Goal: Task Accomplishment & Management: Use online tool/utility

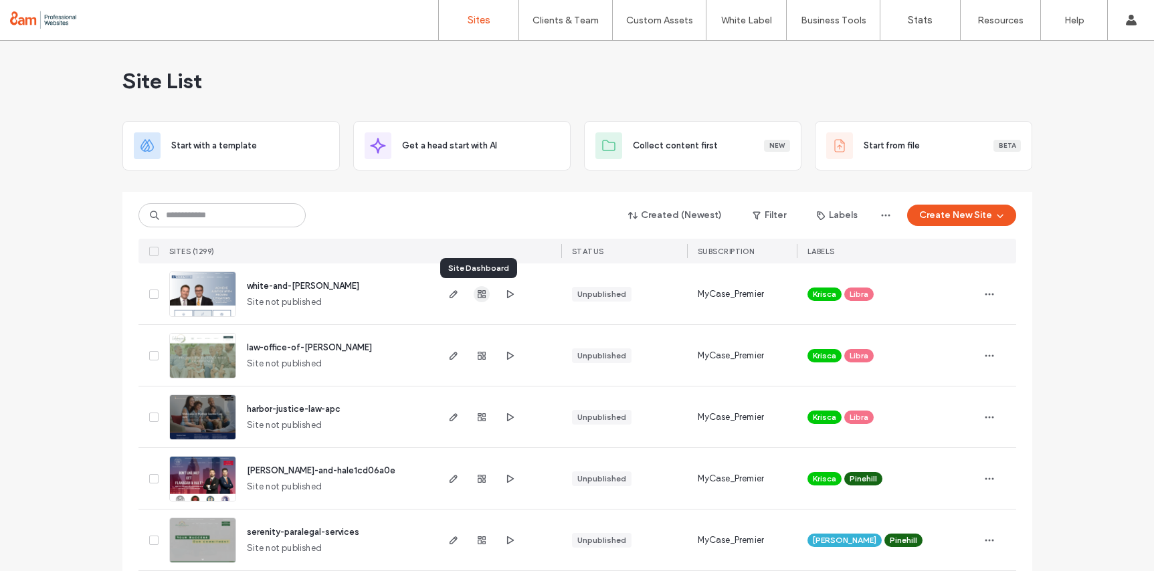
click at [476, 294] on icon "button" at bounding box center [481, 294] width 11 height 11
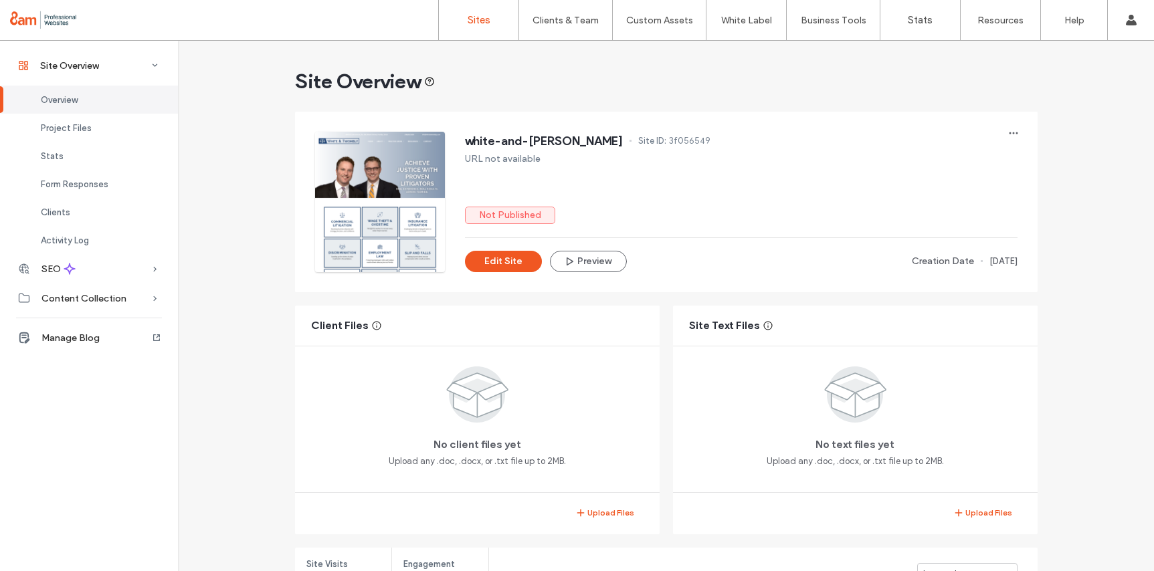
click at [468, 25] on label "Sites" at bounding box center [479, 20] width 23 height 12
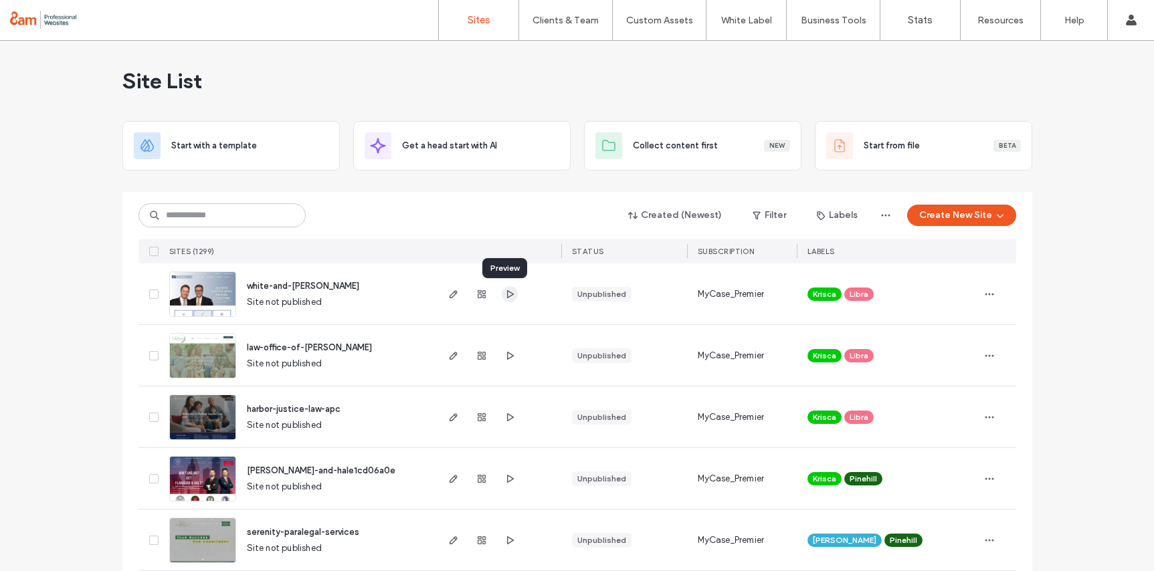
click at [505, 292] on icon "button" at bounding box center [510, 294] width 11 height 11
click at [660, 52] on label "Custom Templates" at bounding box center [662, 55] width 78 height 10
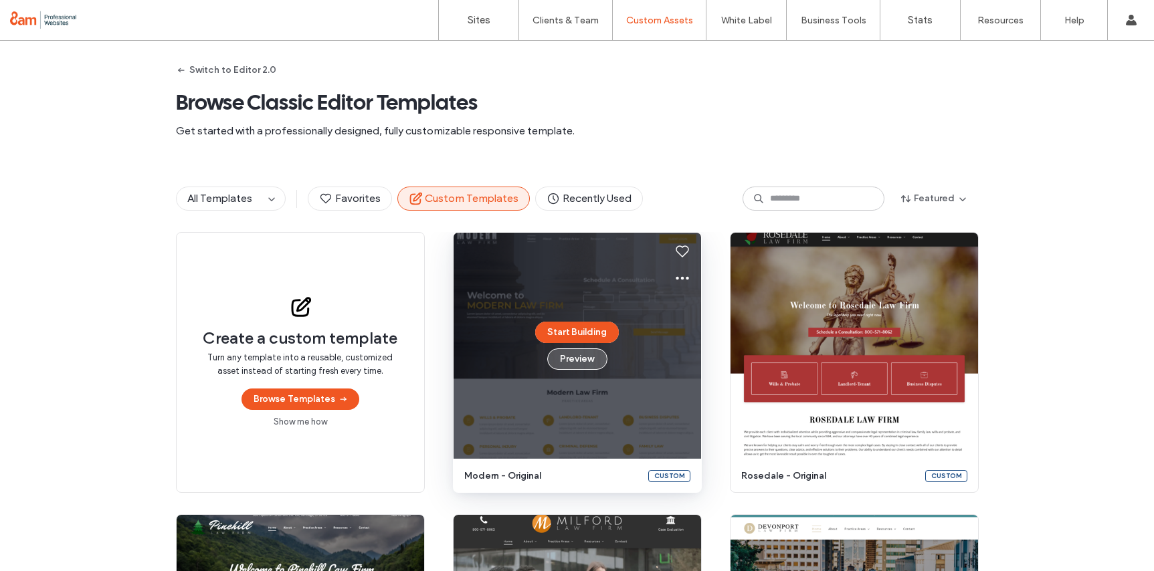
click at [579, 362] on button "Preview" at bounding box center [577, 359] width 60 height 21
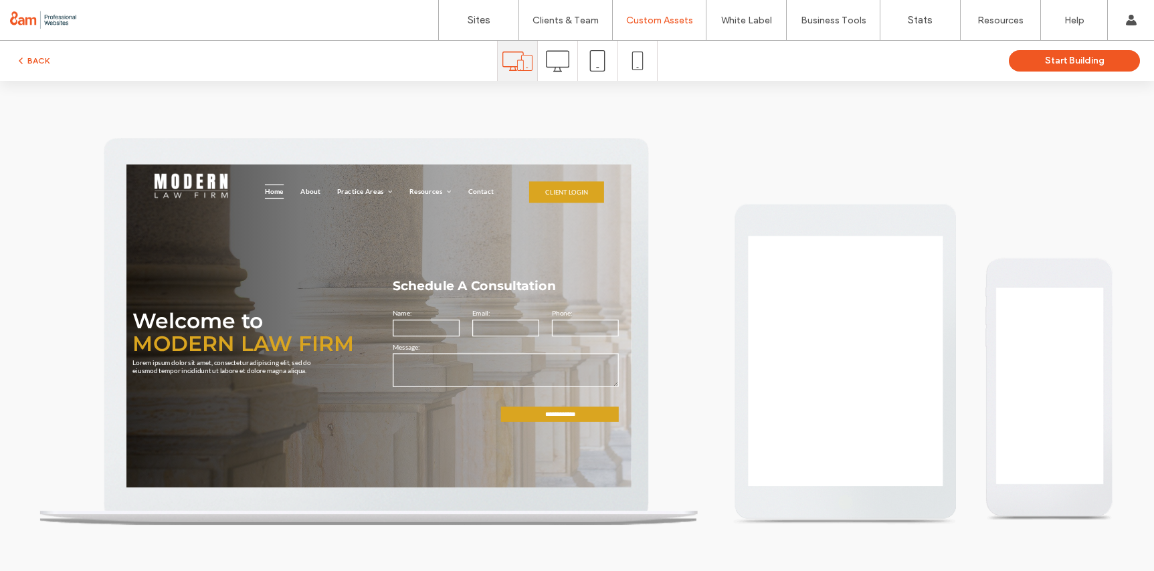
click at [552, 62] on icon at bounding box center [557, 61] width 23 height 23
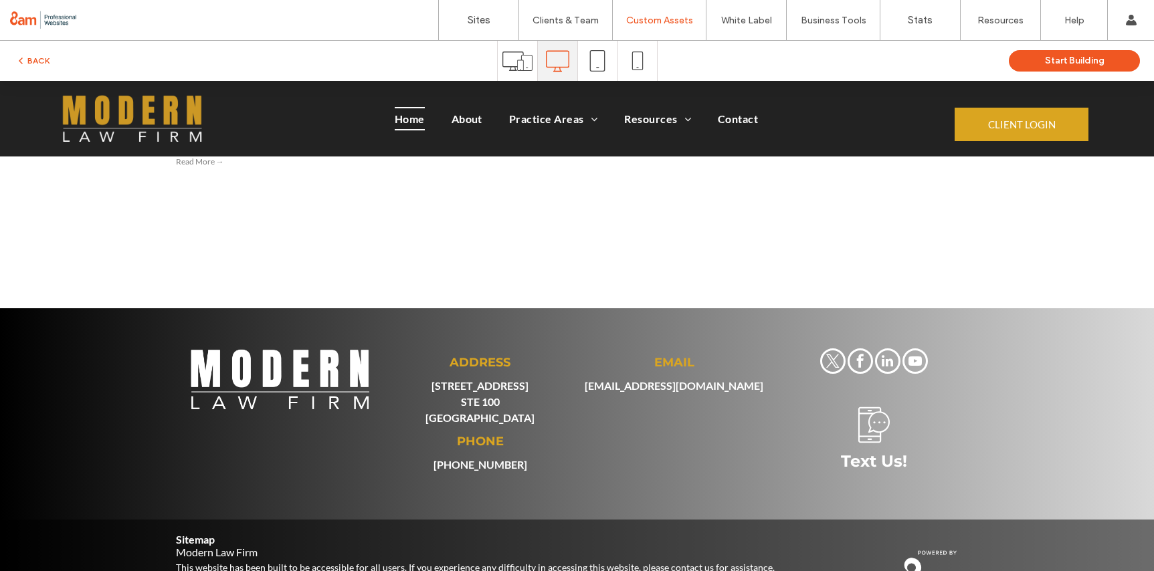
scroll to position [1397, 0]
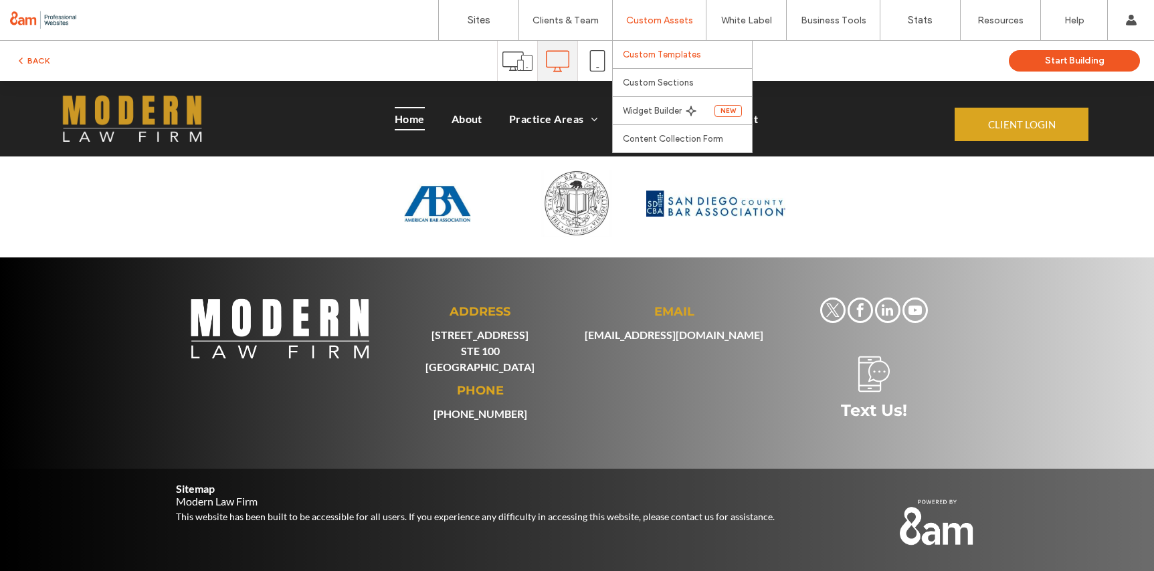
click at [666, 54] on label "Custom Templates" at bounding box center [662, 55] width 78 height 10
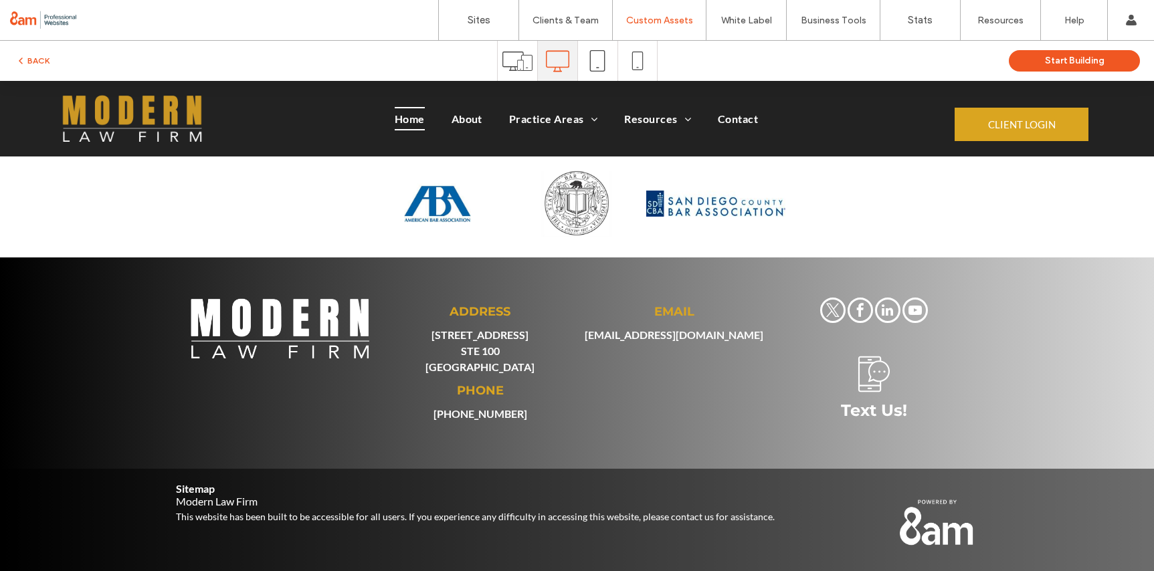
drag, startPoint x: 106, startPoint y: 64, endPoint x: 64, endPoint y: 64, distance: 42.2
click at [104, 64] on div "BACK" at bounding box center [248, 61] width 497 height 16
click at [44, 58] on button "BACK" at bounding box center [32, 61] width 34 height 16
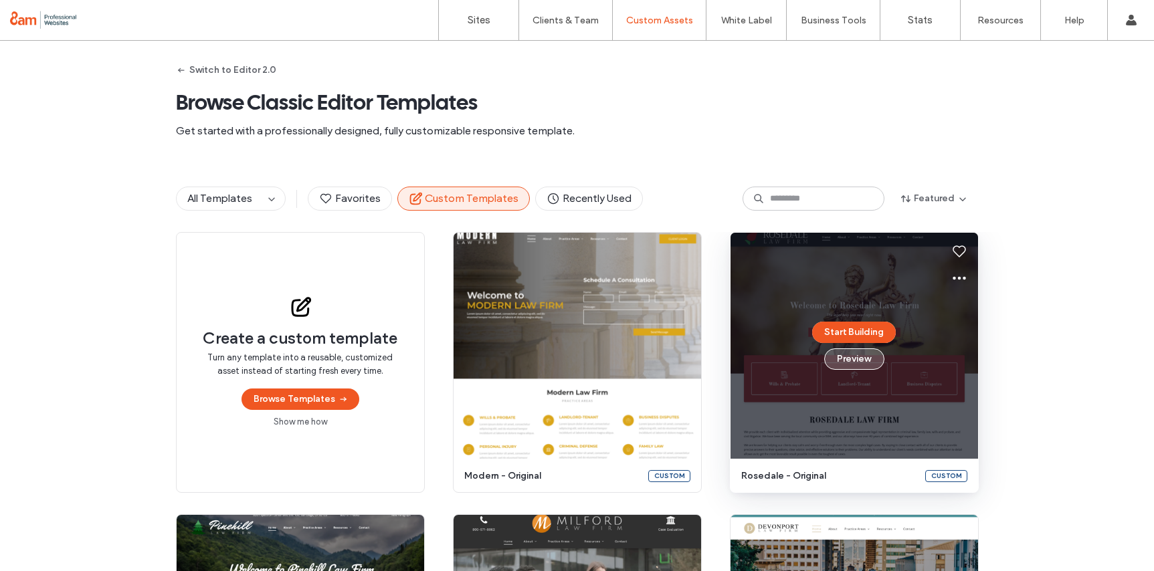
click at [848, 361] on button "Preview" at bounding box center [854, 359] width 60 height 21
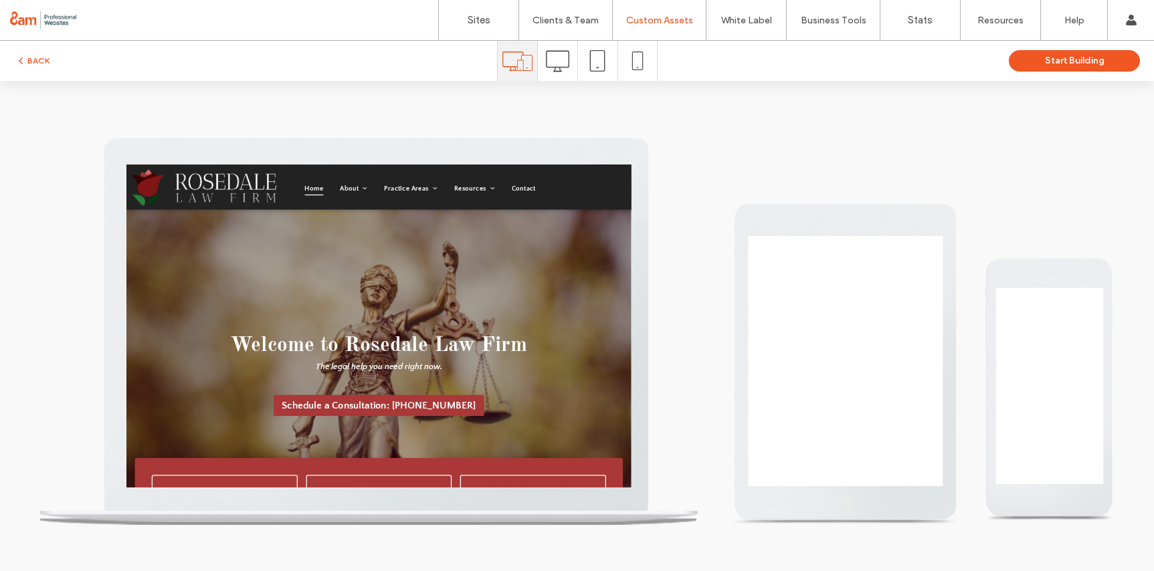
scroll to position [0, 0]
click at [560, 66] on use at bounding box center [556, 60] width 23 height 21
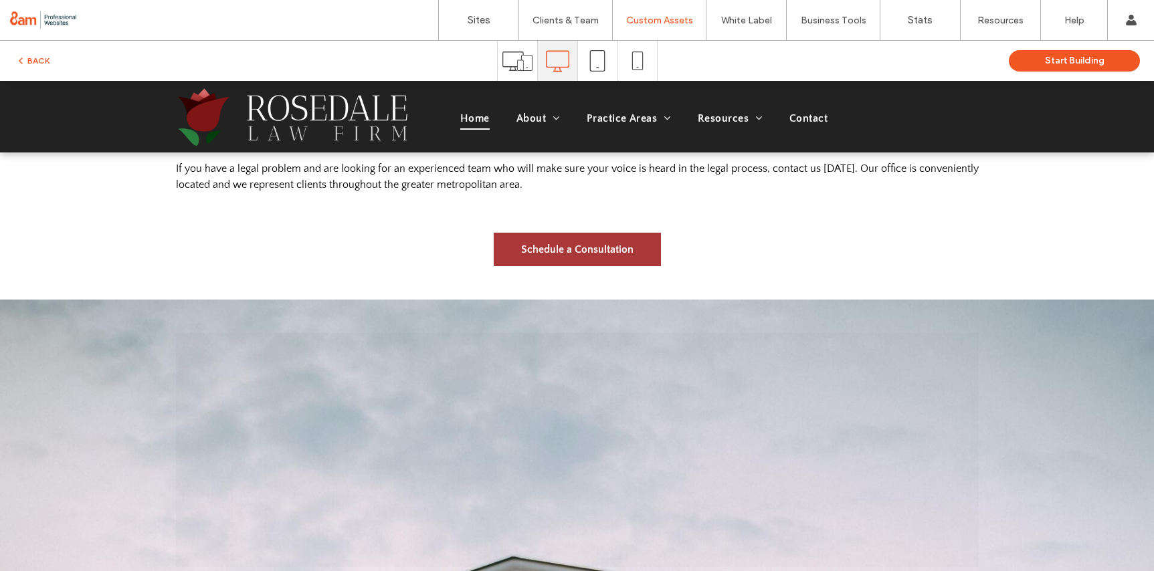
scroll to position [1302, 0]
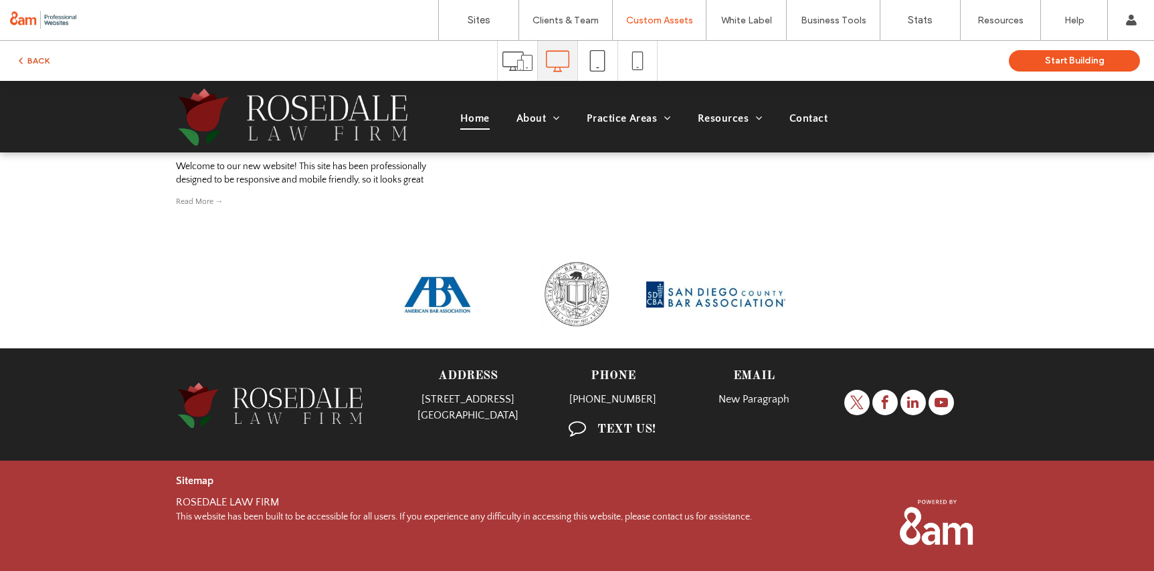
click at [47, 59] on button "BACK" at bounding box center [32, 61] width 34 height 16
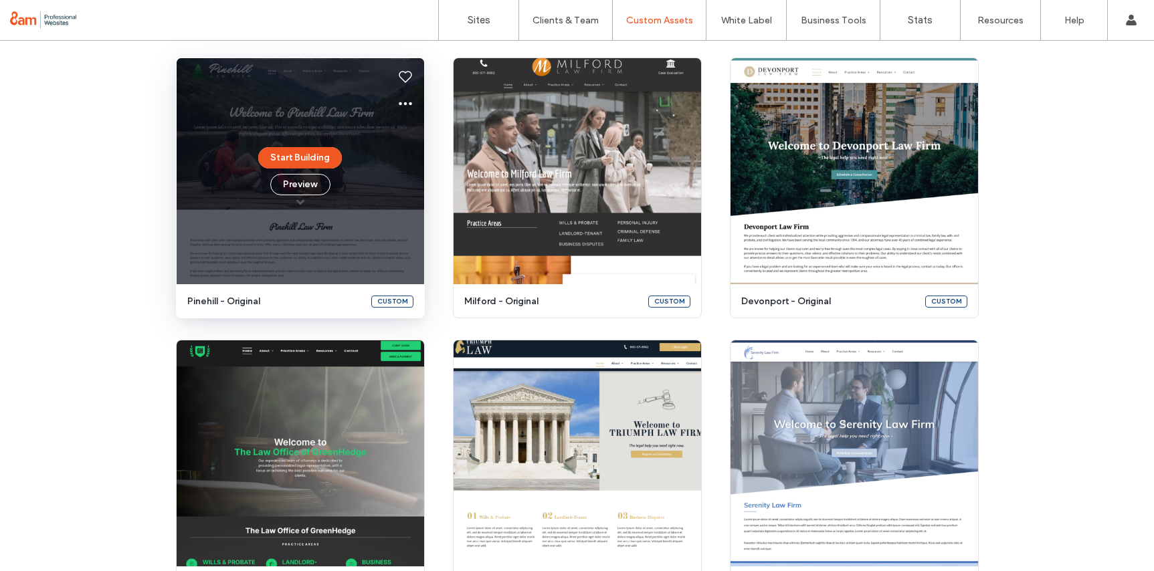
scroll to position [395, 0]
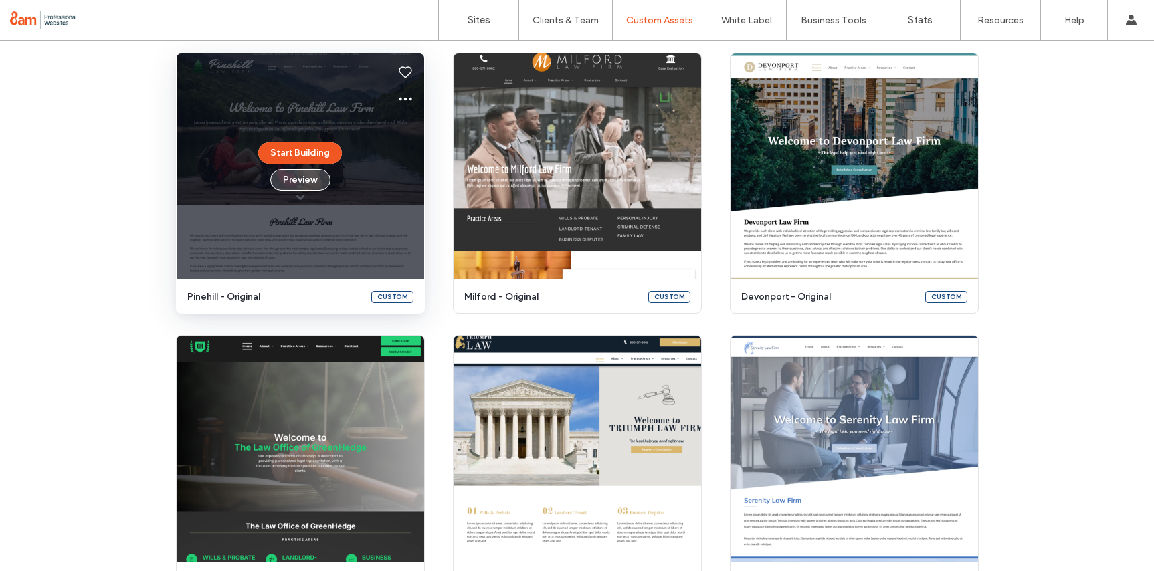
click at [306, 178] on button "Preview" at bounding box center [300, 179] width 60 height 21
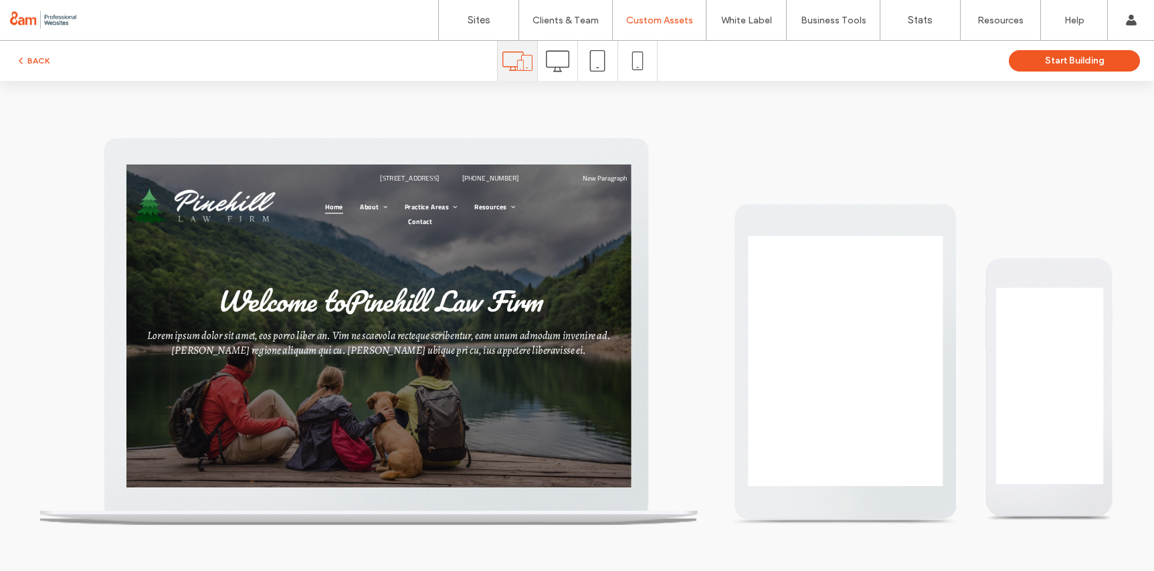
scroll to position [0, 0]
click at [563, 65] on icon at bounding box center [557, 61] width 23 height 23
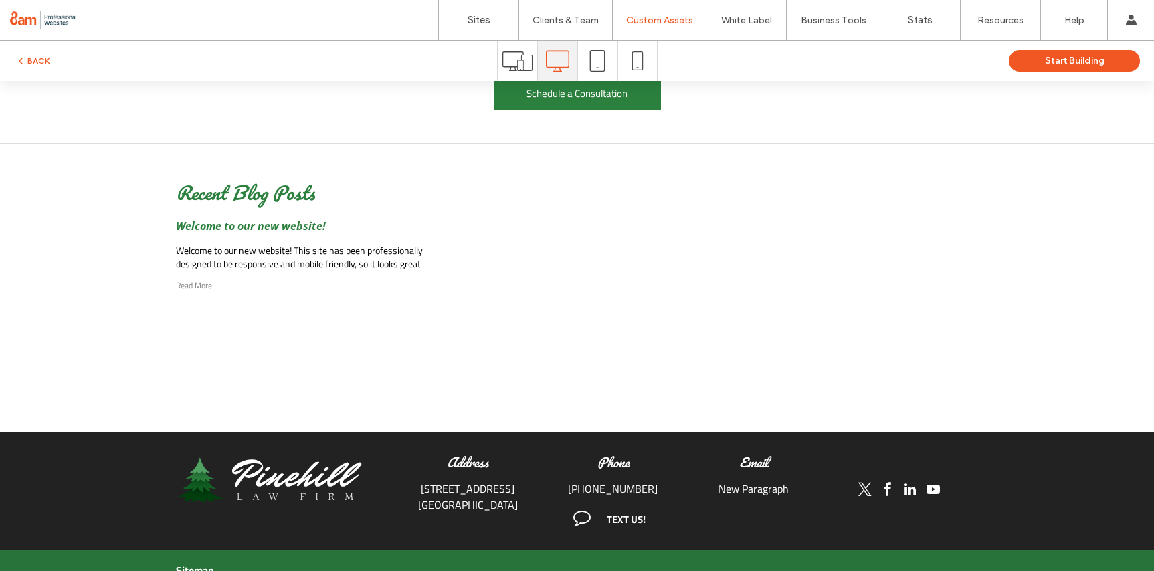
scroll to position [983, 0]
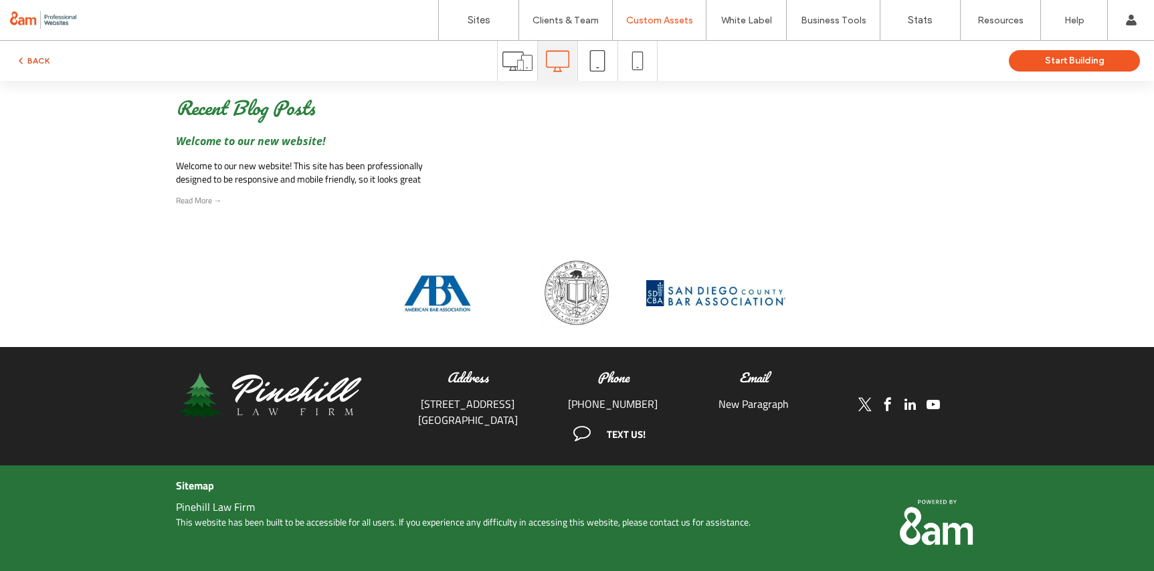
click at [42, 56] on button "BACK" at bounding box center [32, 61] width 34 height 16
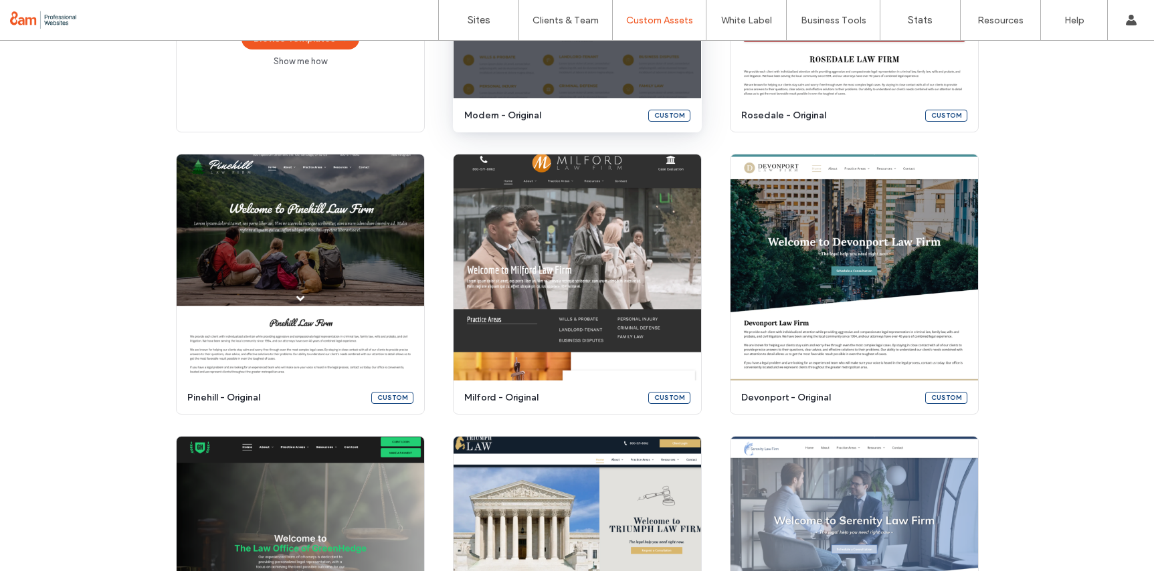
scroll to position [304, 0]
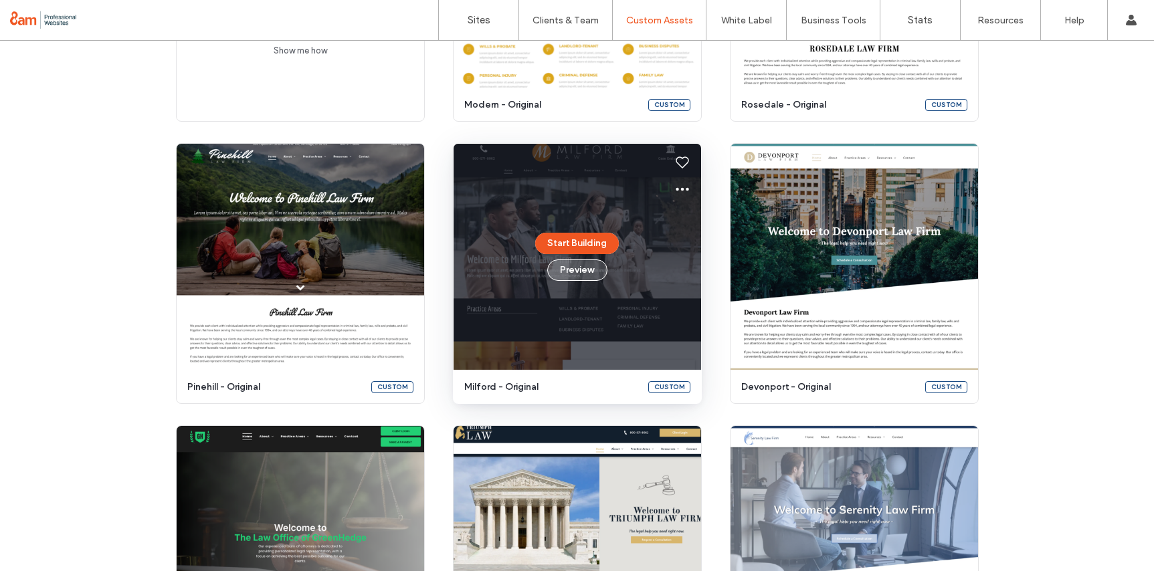
click at [568, 272] on button "Preview" at bounding box center [577, 270] width 60 height 21
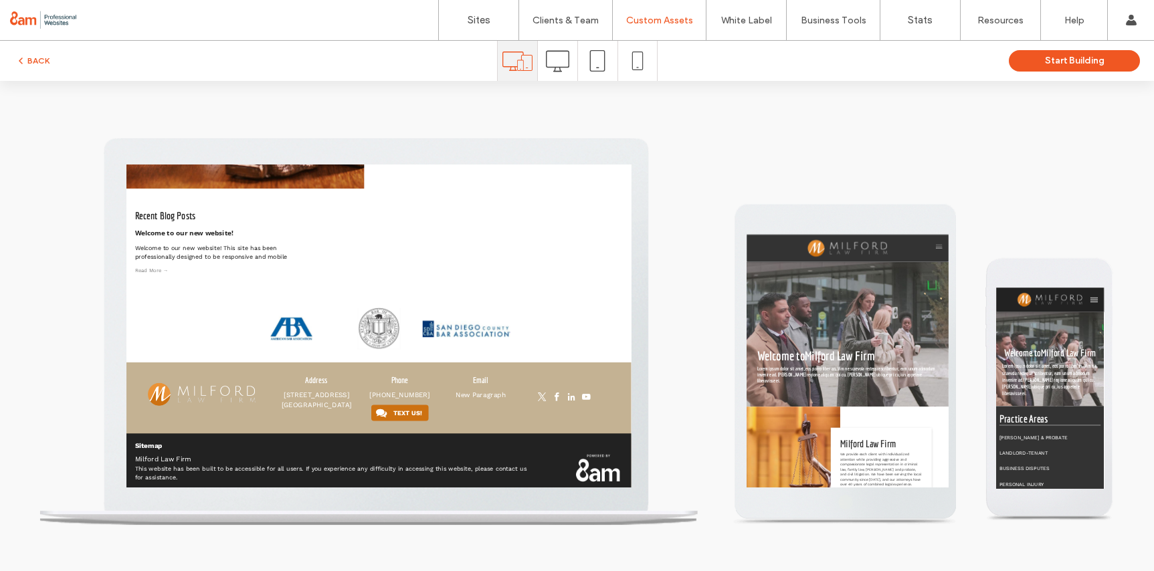
scroll to position [0, 0]
click at [48, 56] on button "BACK" at bounding box center [32, 61] width 34 height 16
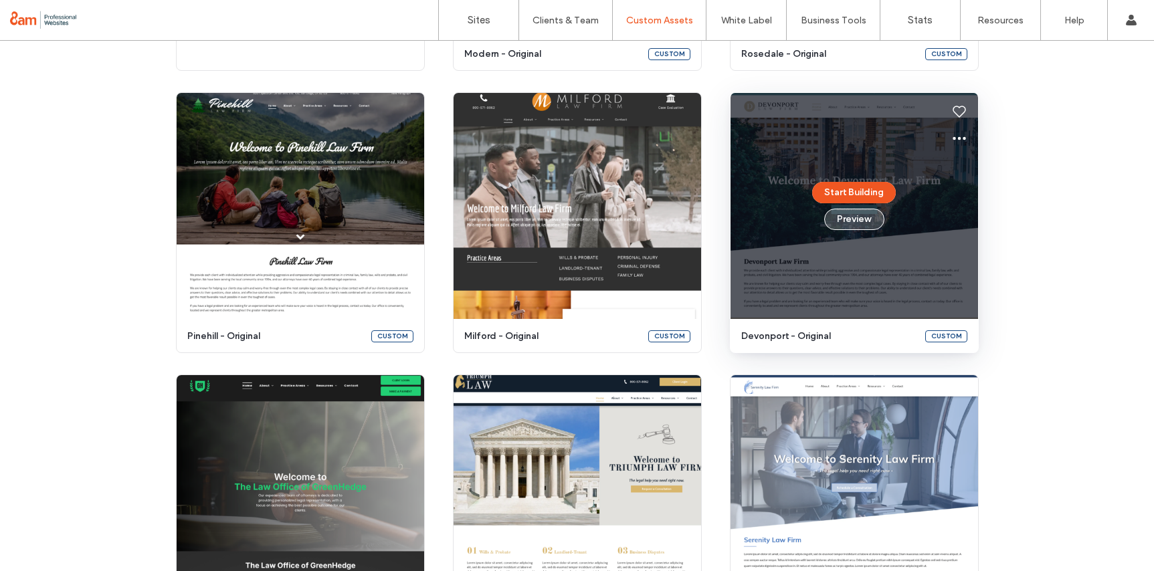
click at [848, 220] on button "Preview" at bounding box center [854, 219] width 60 height 21
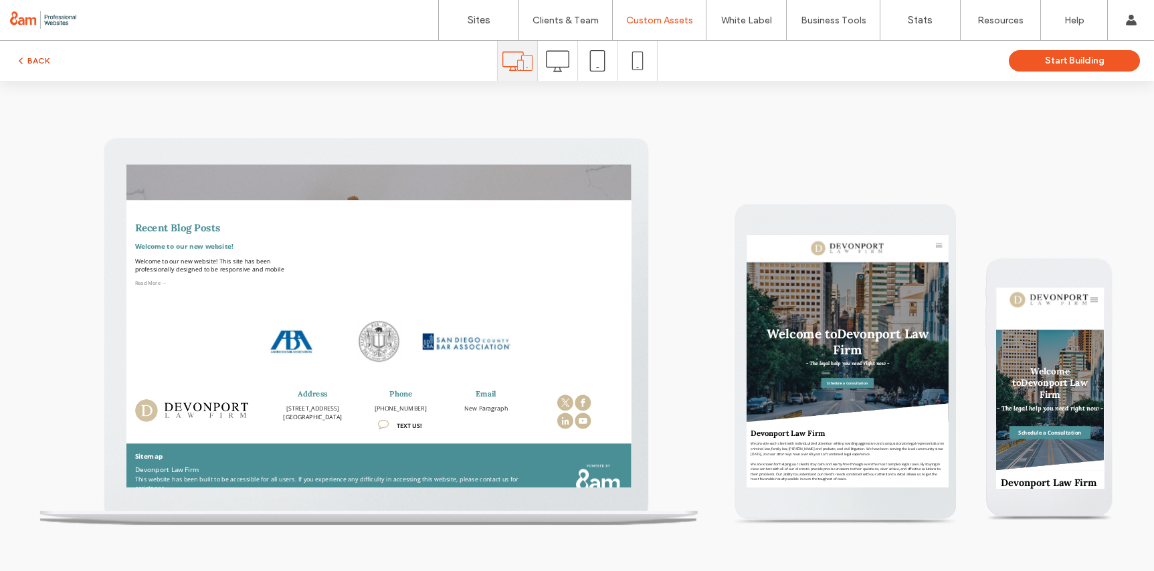
click at [39, 55] on button "BACK" at bounding box center [32, 61] width 34 height 16
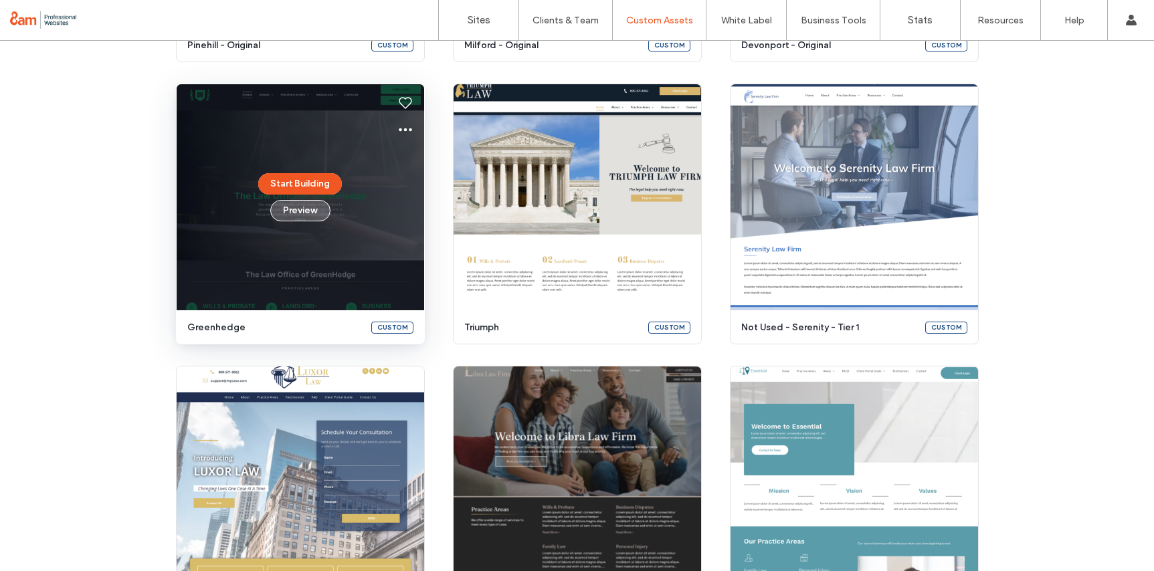
click at [297, 213] on button "Preview" at bounding box center [300, 210] width 60 height 21
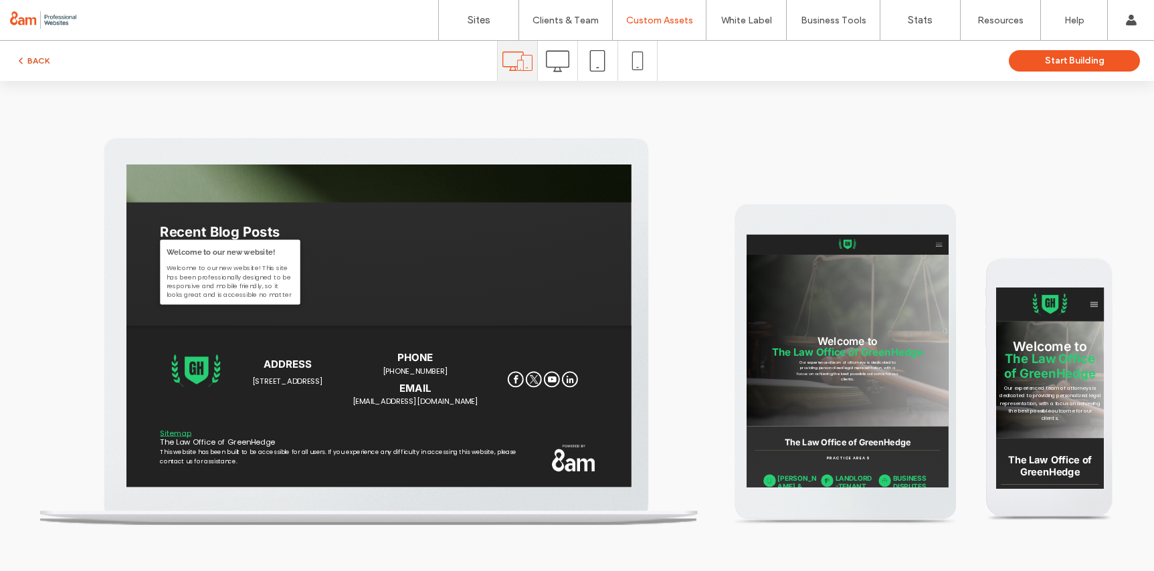
click at [33, 56] on button "BACK" at bounding box center [32, 61] width 34 height 16
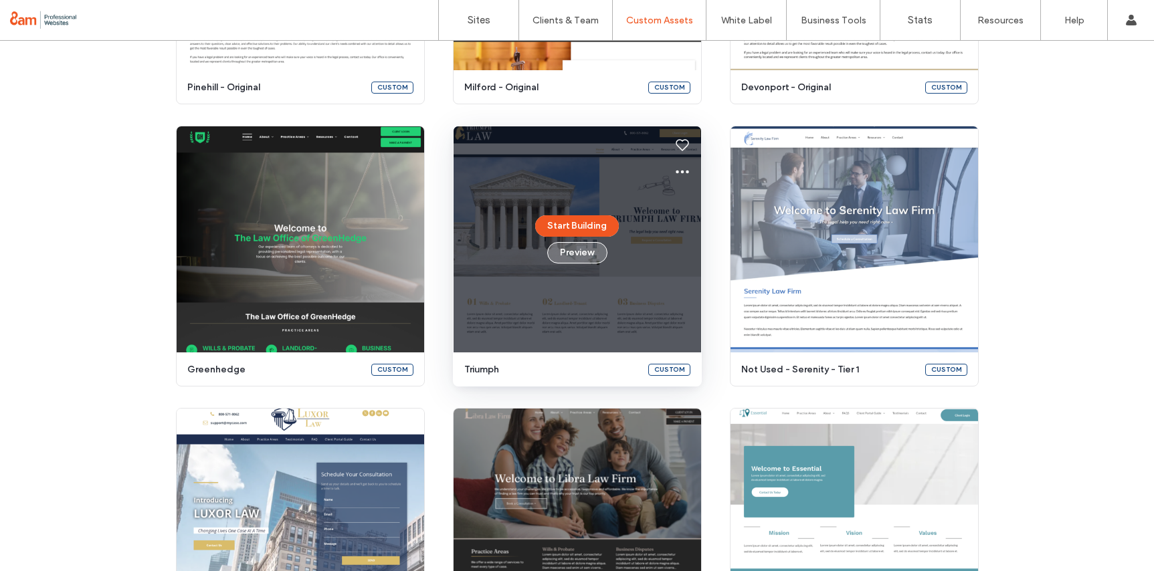
click at [583, 256] on button "Preview" at bounding box center [577, 252] width 60 height 21
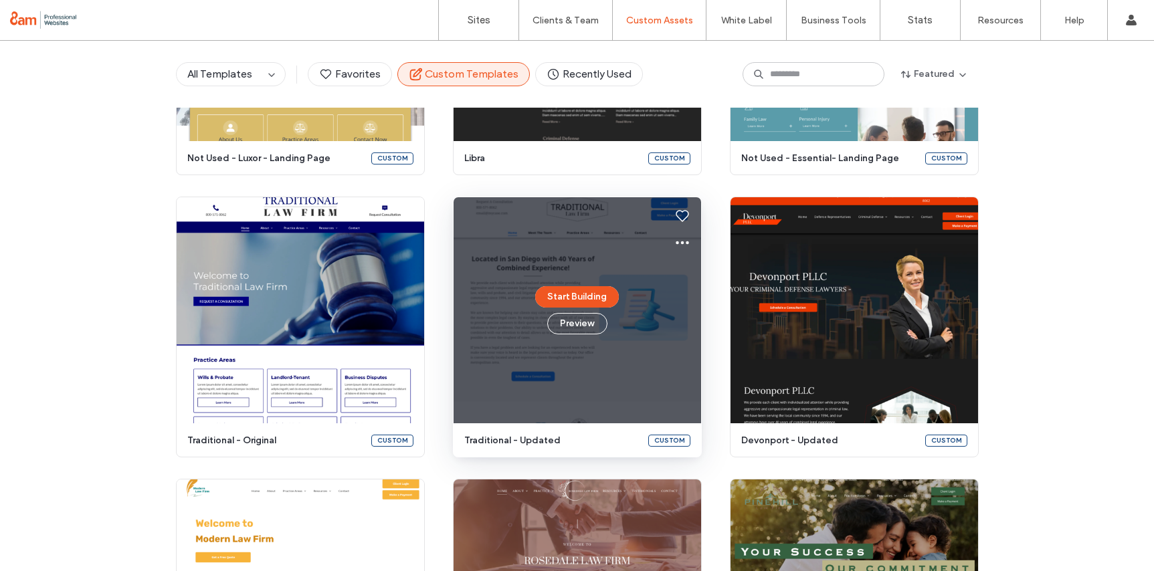
scroll to position [1164, 0]
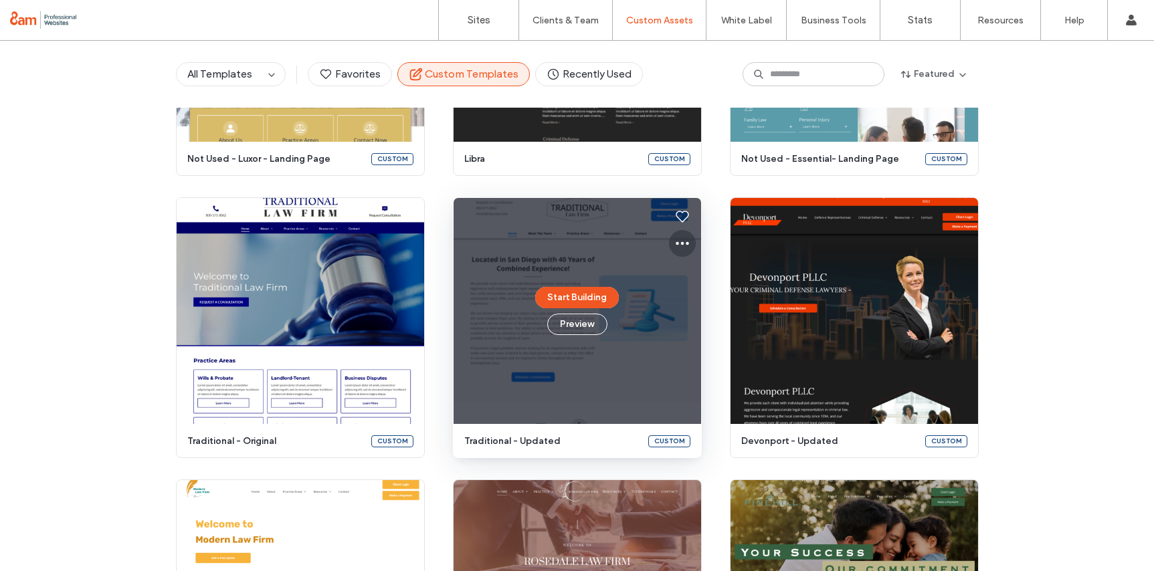
click at [679, 244] on use at bounding box center [682, 243] width 13 height 3
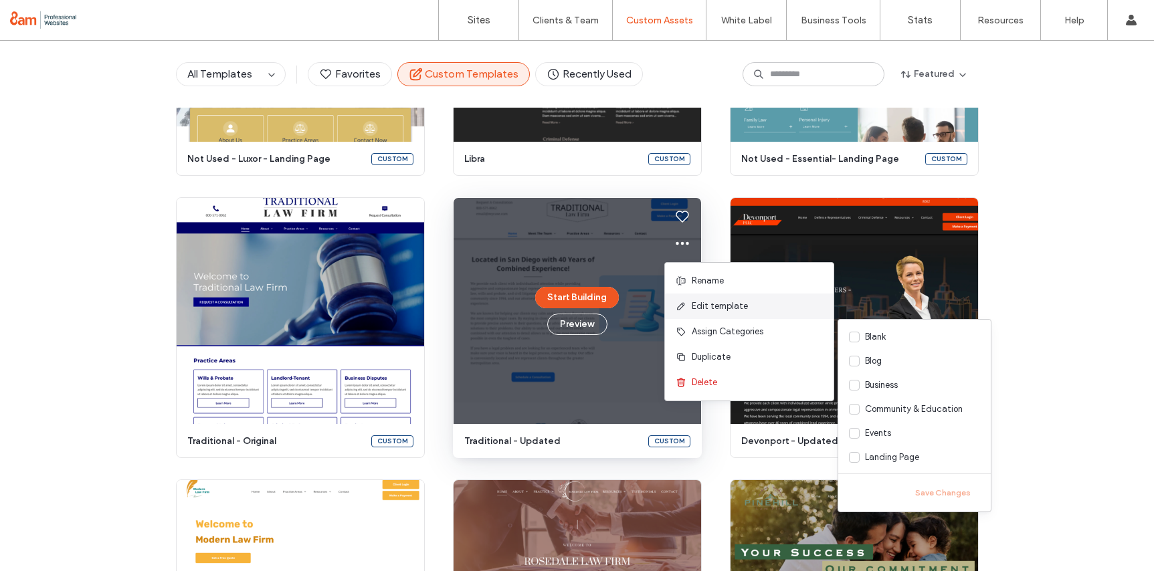
click at [720, 304] on span "Edit template" at bounding box center [720, 306] width 56 height 13
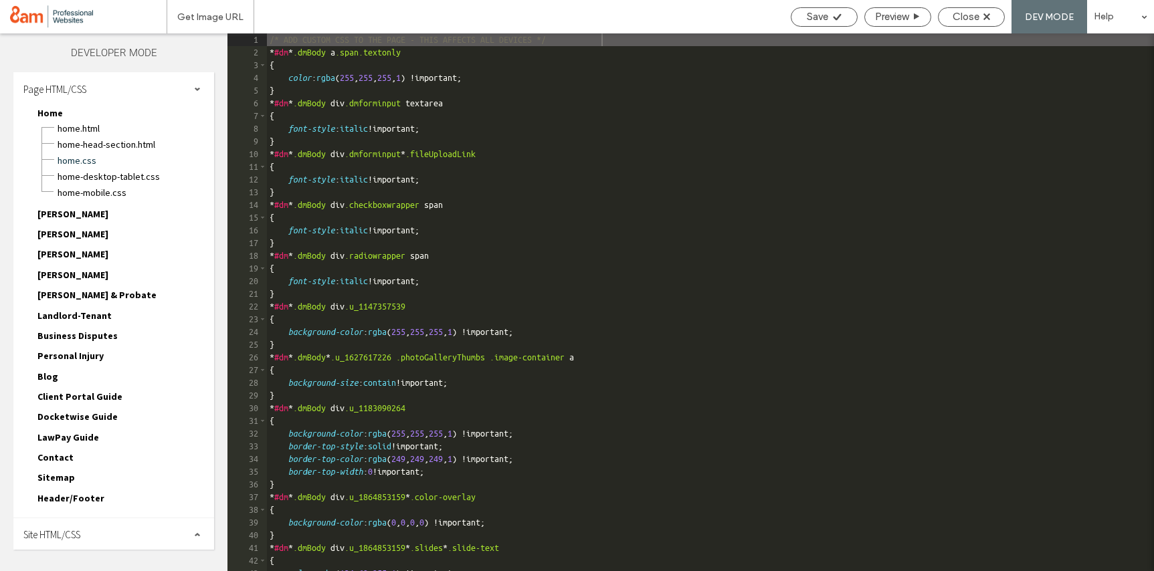
click at [120, 532] on div "Site HTML/CSS" at bounding box center [113, 535] width 201 height 33
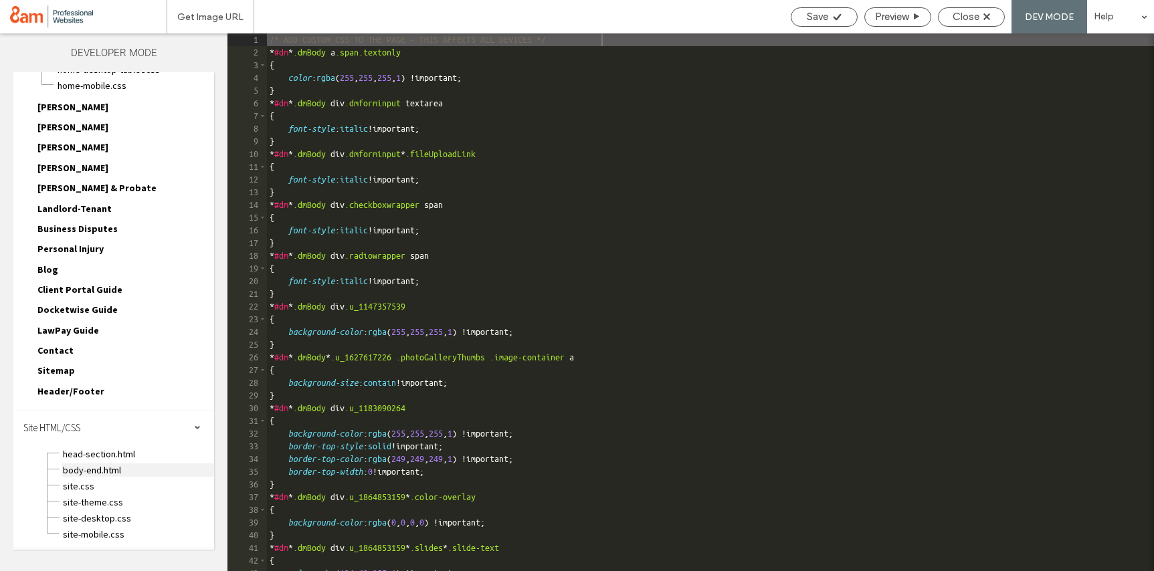
click at [112, 469] on span "body-end.html" at bounding box center [138, 470] width 152 height 13
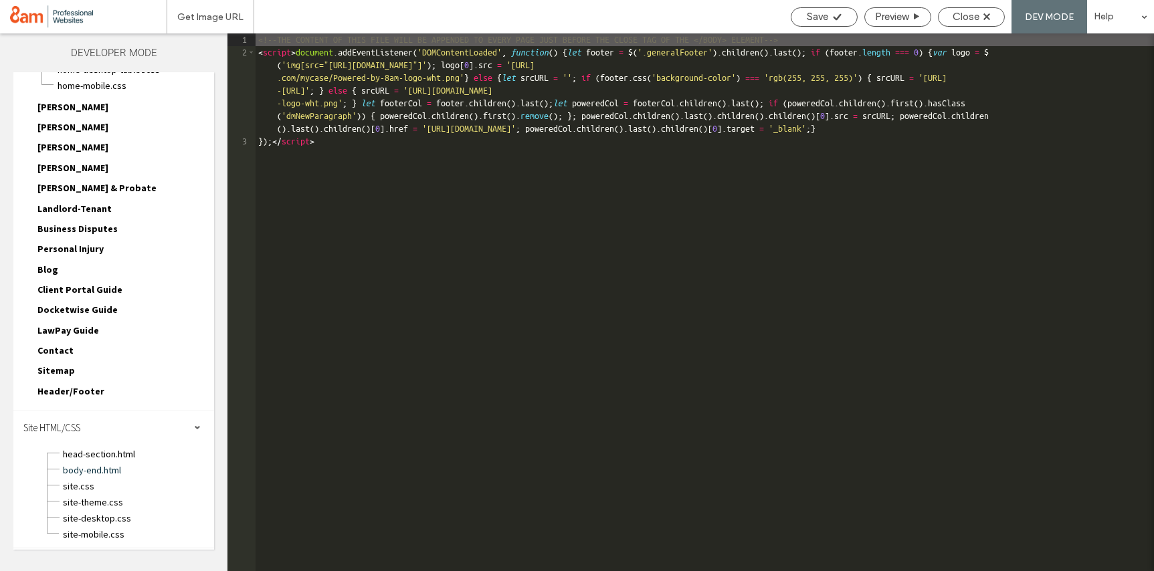
click at [400, 144] on div "<!--THE CONTENT OF THIS FILE WILL BE APPENDED TO EVERY PAGE JUST BEFORE THE CLO…" at bounding box center [705, 314] width 899 height 563
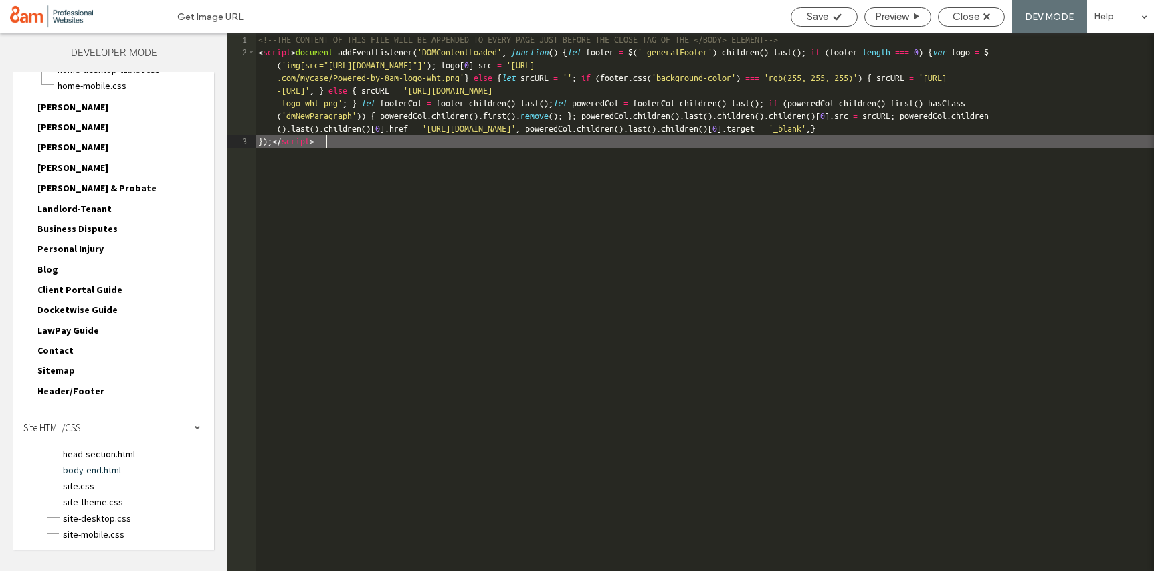
type textarea "**"
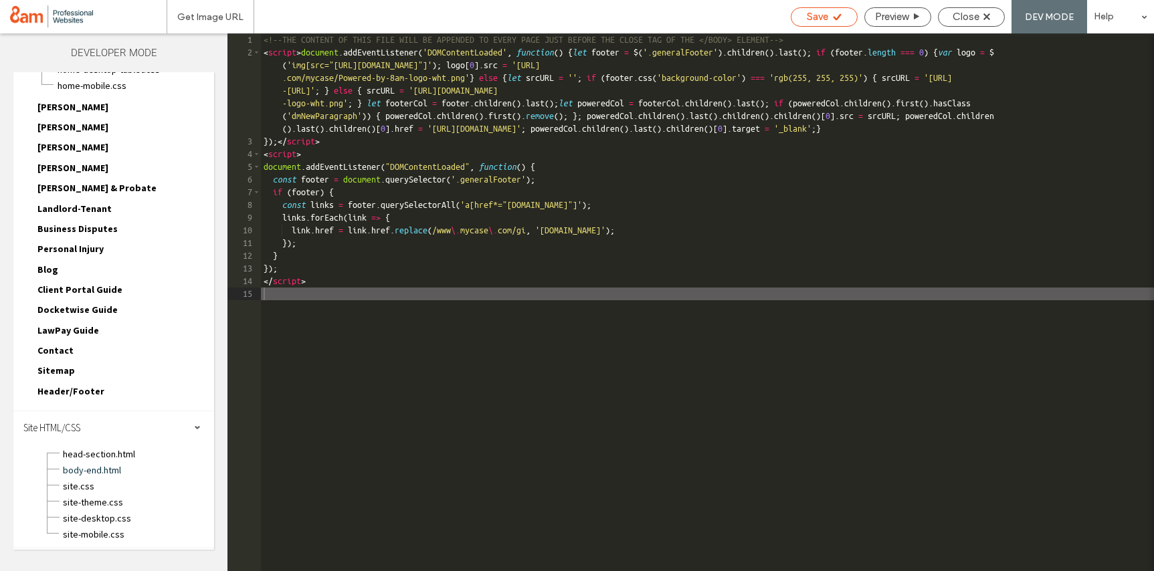
click at [807, 17] on span "Save" at bounding box center [817, 17] width 21 height 12
click at [971, 19] on span "Close" at bounding box center [966, 17] width 27 height 12
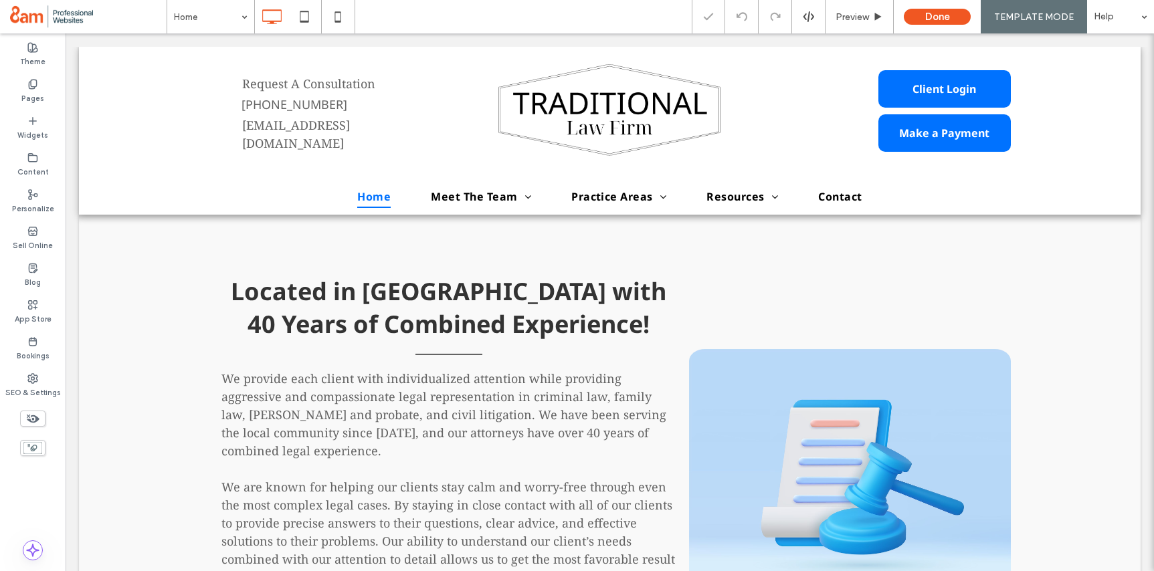
scroll to position [0, 0]
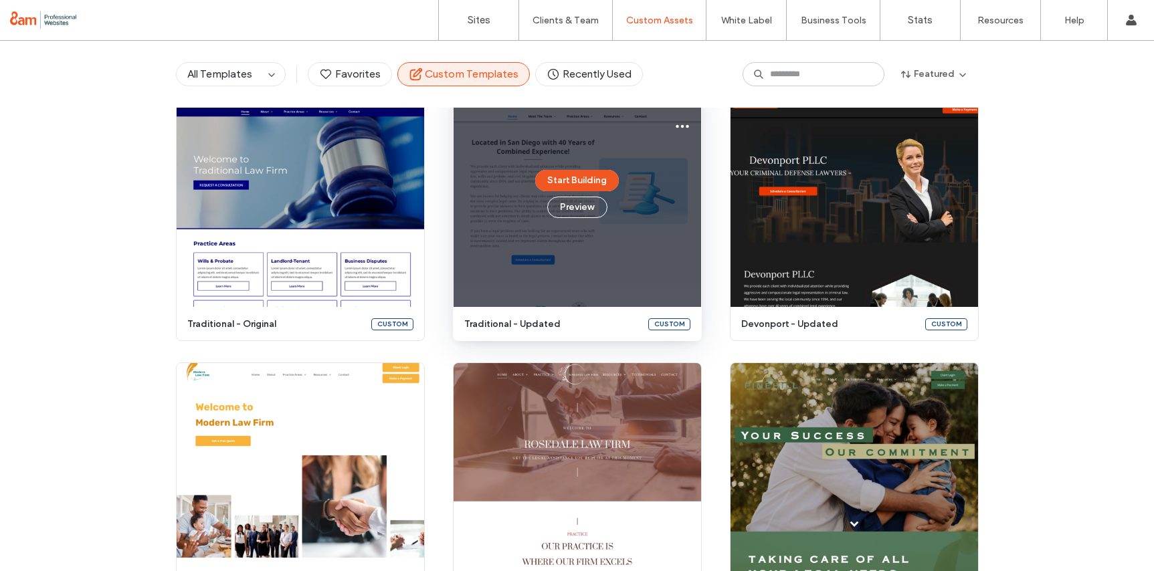
scroll to position [1274, 0]
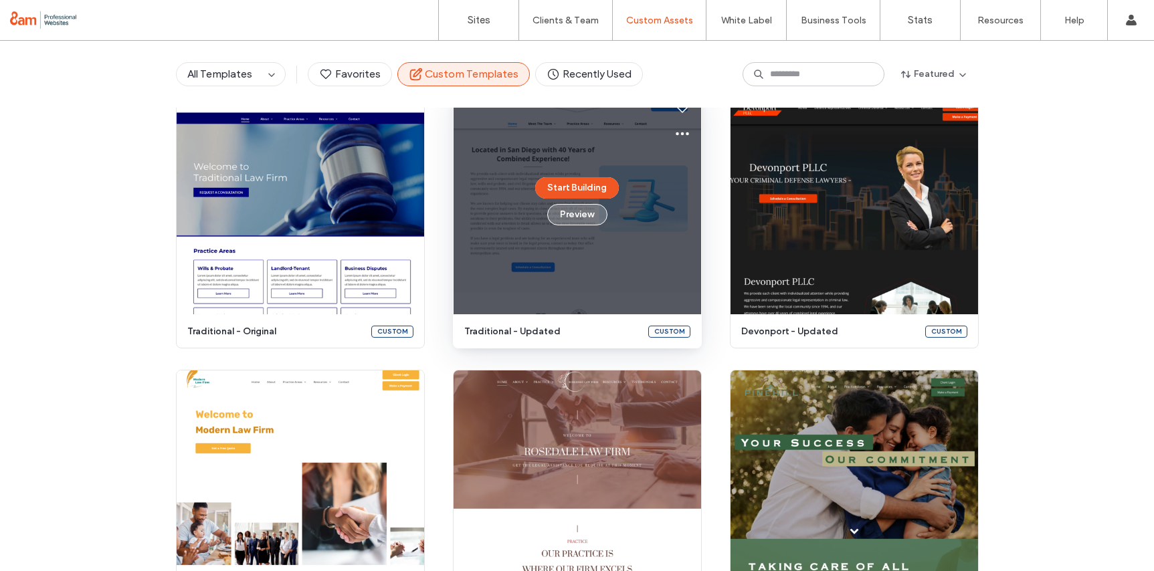
click at [566, 217] on button "Preview" at bounding box center [577, 214] width 60 height 21
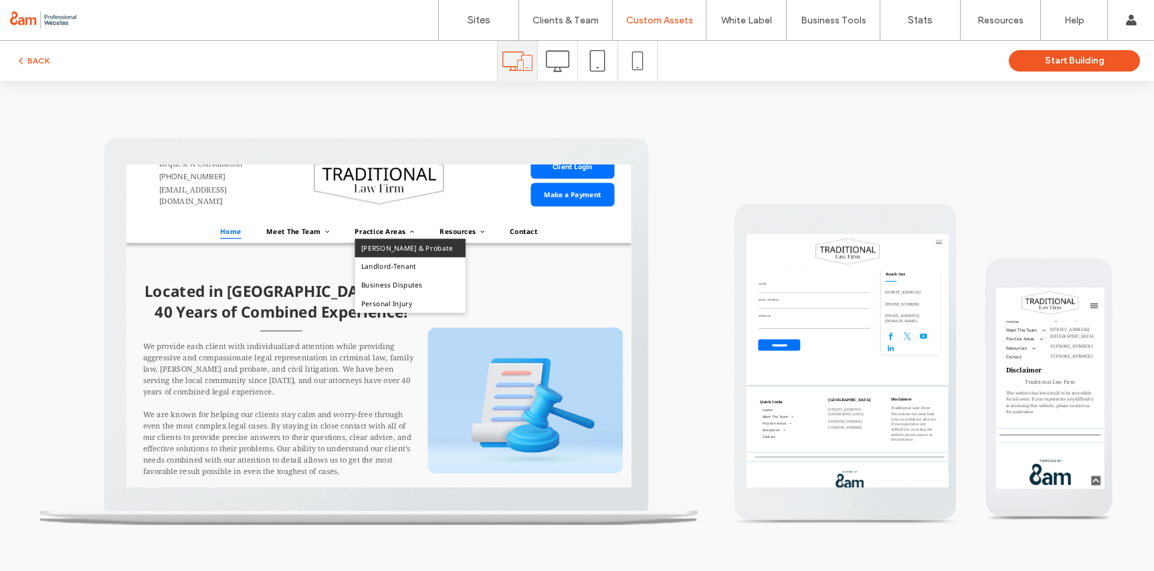
scroll to position [0, 0]
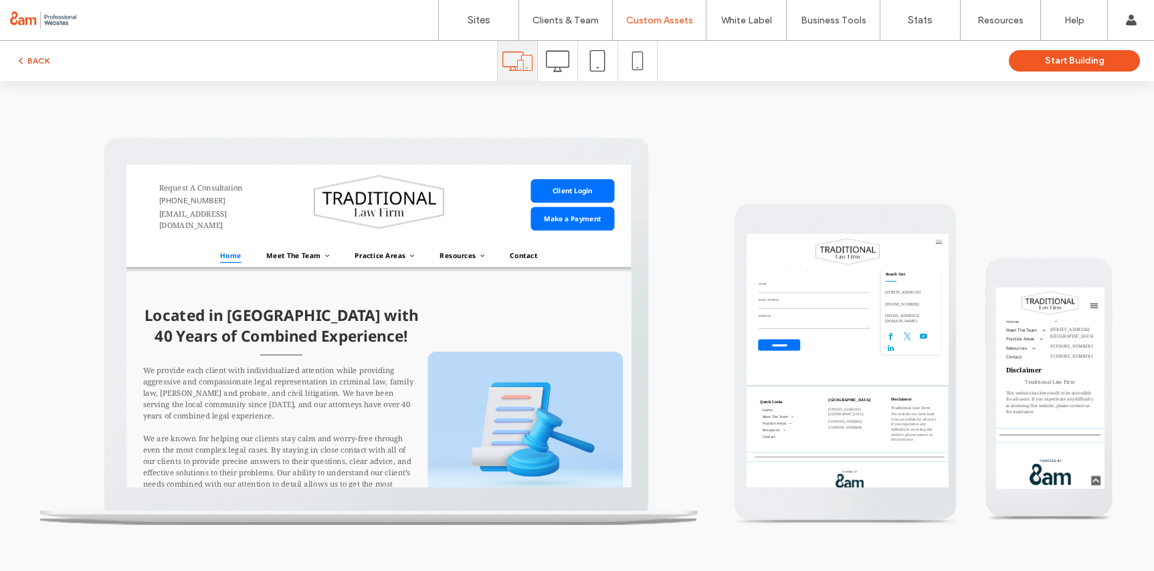
click at [37, 65] on button "BACK" at bounding box center [32, 61] width 34 height 16
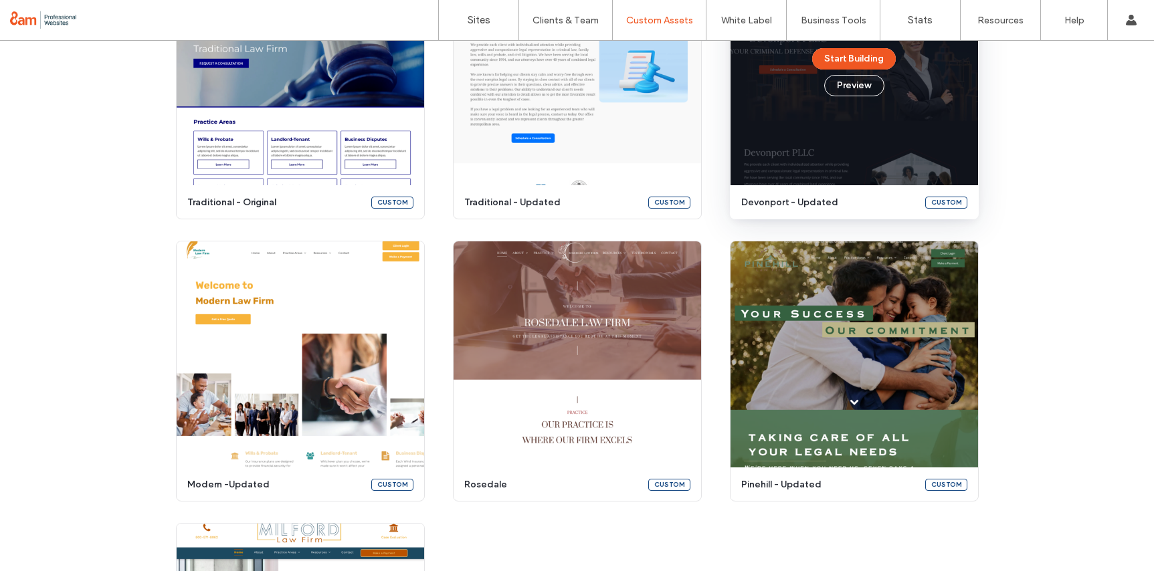
scroll to position [1337, 0]
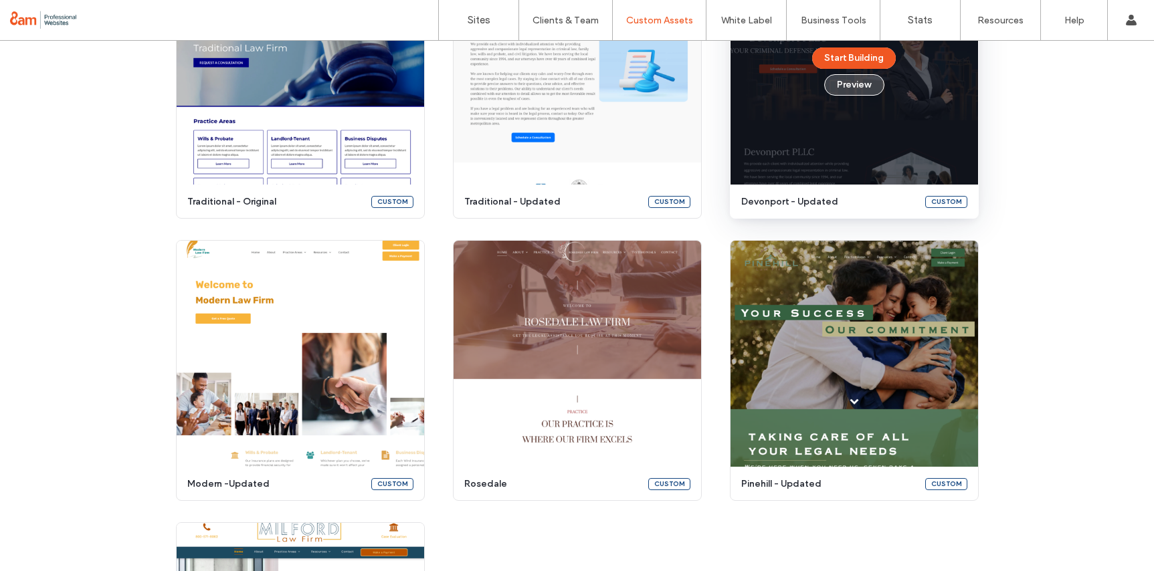
click at [860, 84] on button "Preview" at bounding box center [854, 84] width 60 height 21
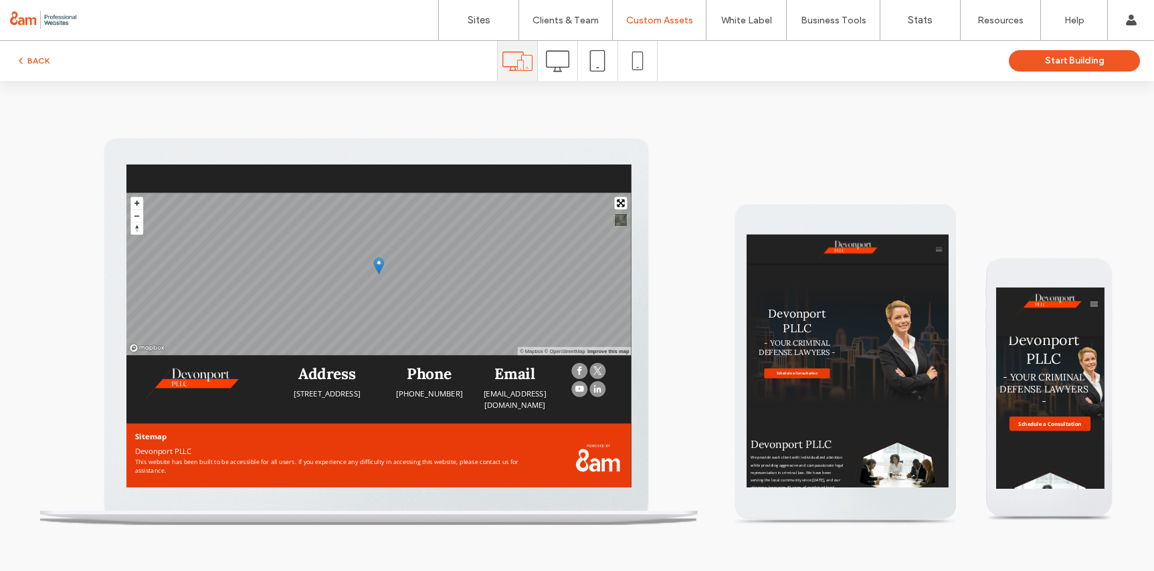
scroll to position [0, 0]
click at [46, 60] on button "BACK" at bounding box center [32, 61] width 34 height 16
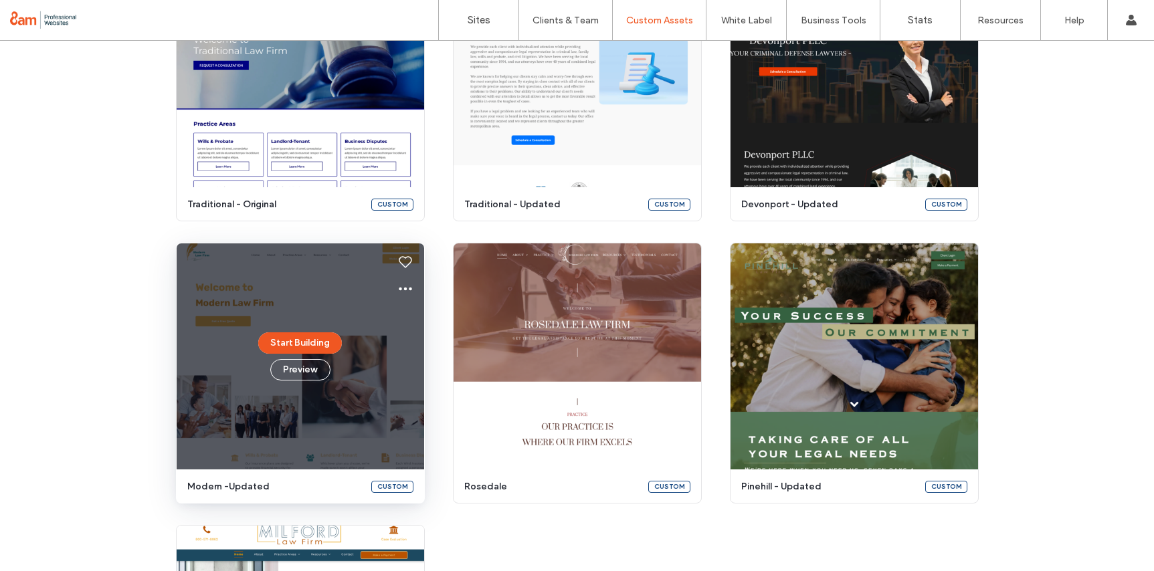
scroll to position [1340, 0]
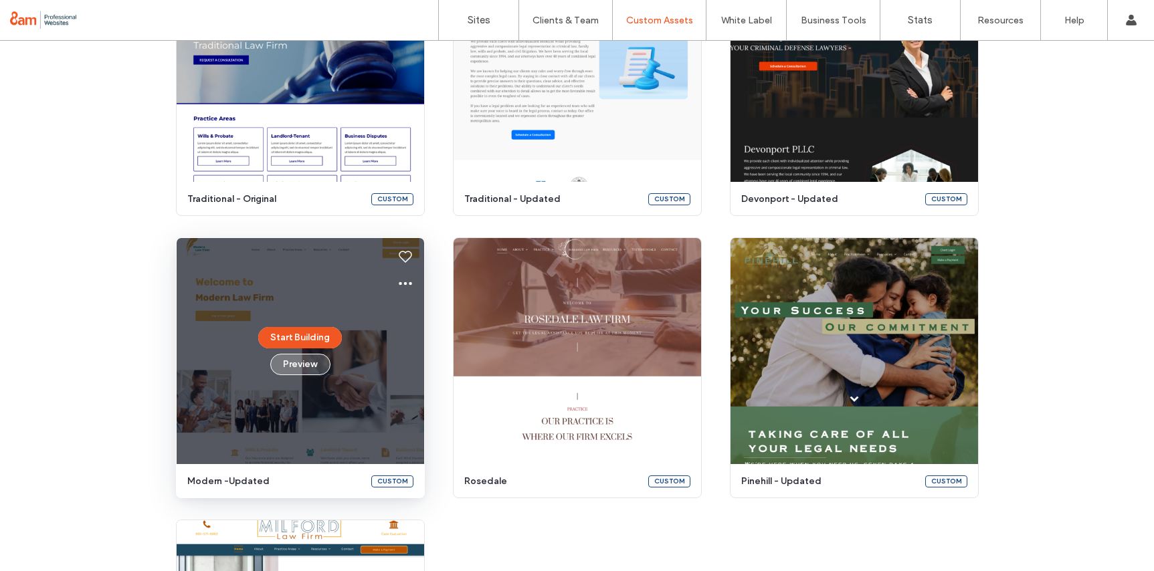
click at [304, 366] on button "Preview" at bounding box center [300, 364] width 60 height 21
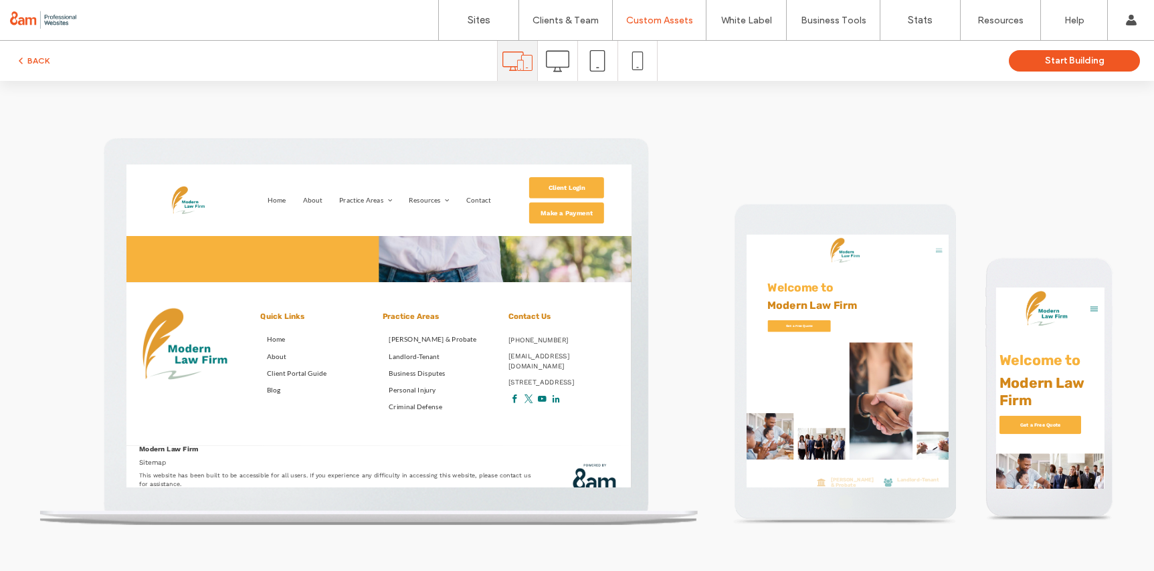
scroll to position [0, 0]
